Goal: Navigation & Orientation: Find specific page/section

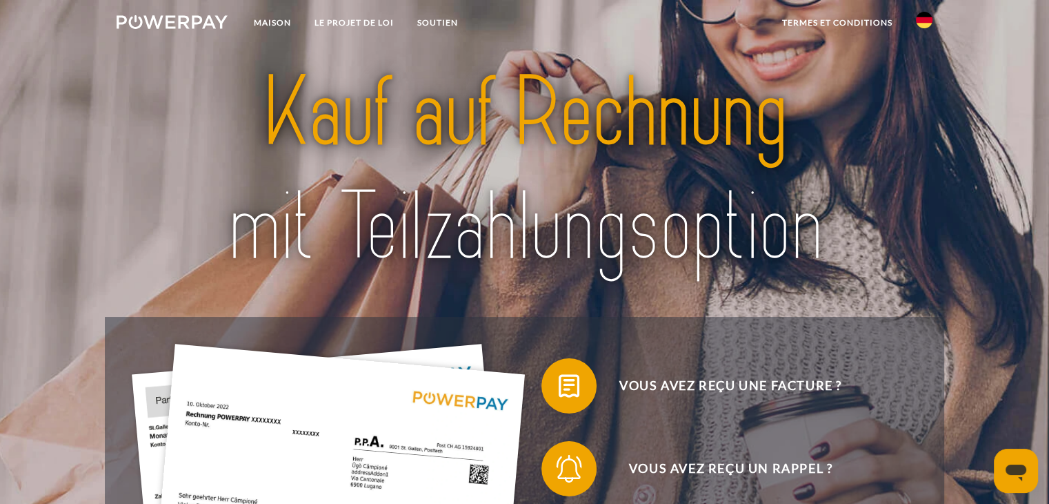
click at [926, 25] on img at bounding box center [924, 20] width 17 height 17
click at [927, 61] on img at bounding box center [924, 65] width 17 height 17
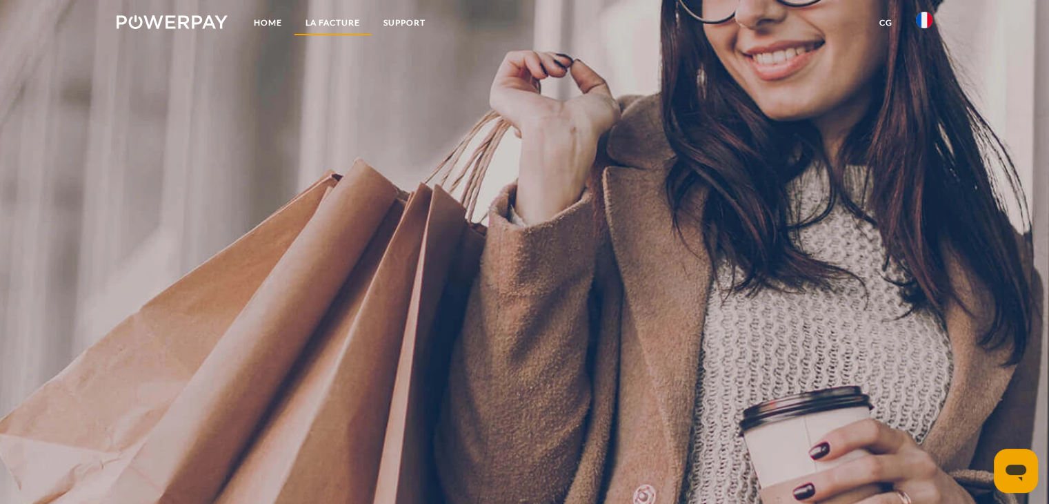
click at [343, 20] on link "LA FACTURE" at bounding box center [333, 22] width 78 height 25
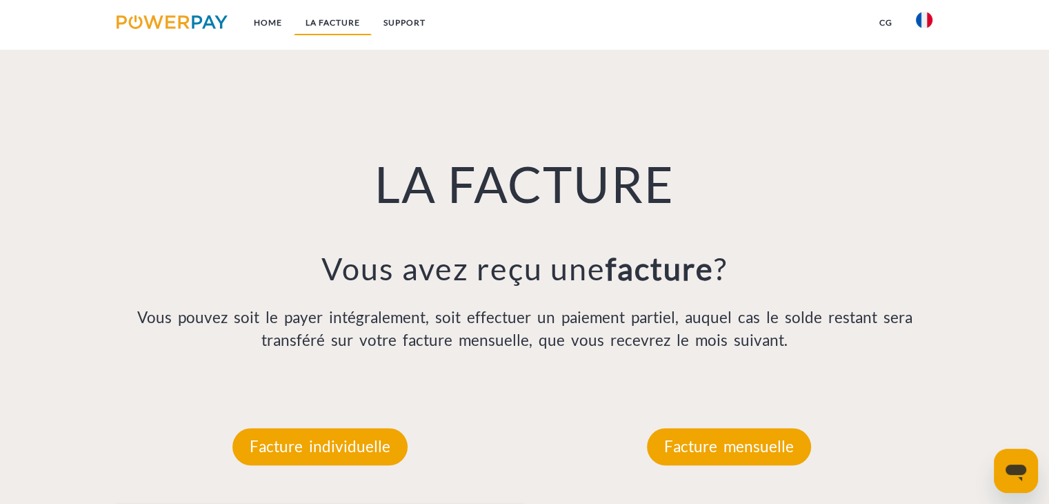
scroll to position [966, 0]
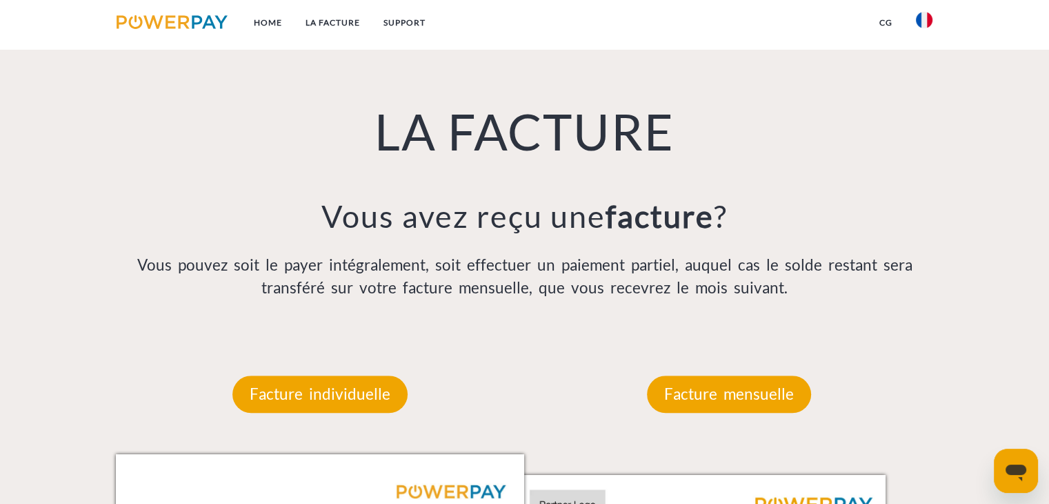
click at [187, 26] on img at bounding box center [172, 22] width 111 height 14
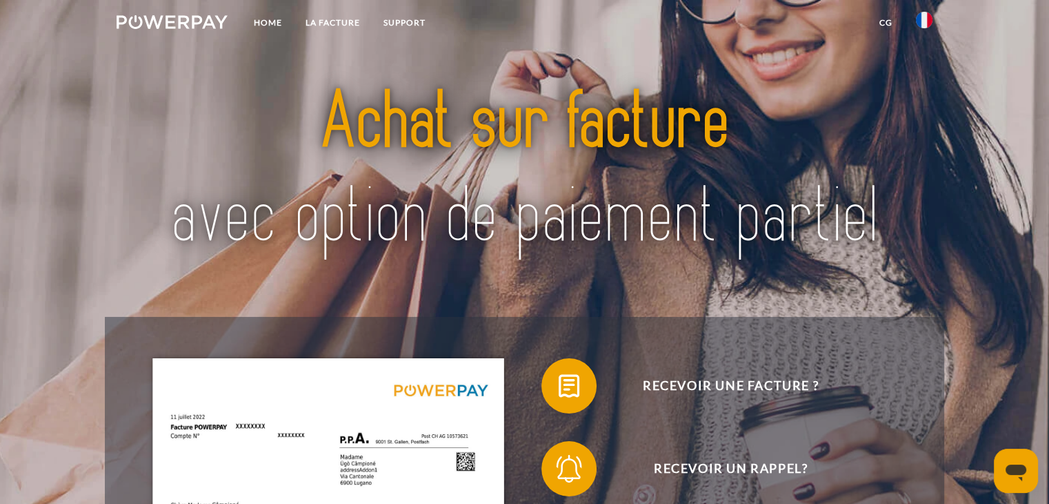
click at [187, 26] on img at bounding box center [172, 22] width 111 height 14
click at [257, 26] on link "Home" at bounding box center [268, 22] width 52 height 25
